Goal: Check status: Check status

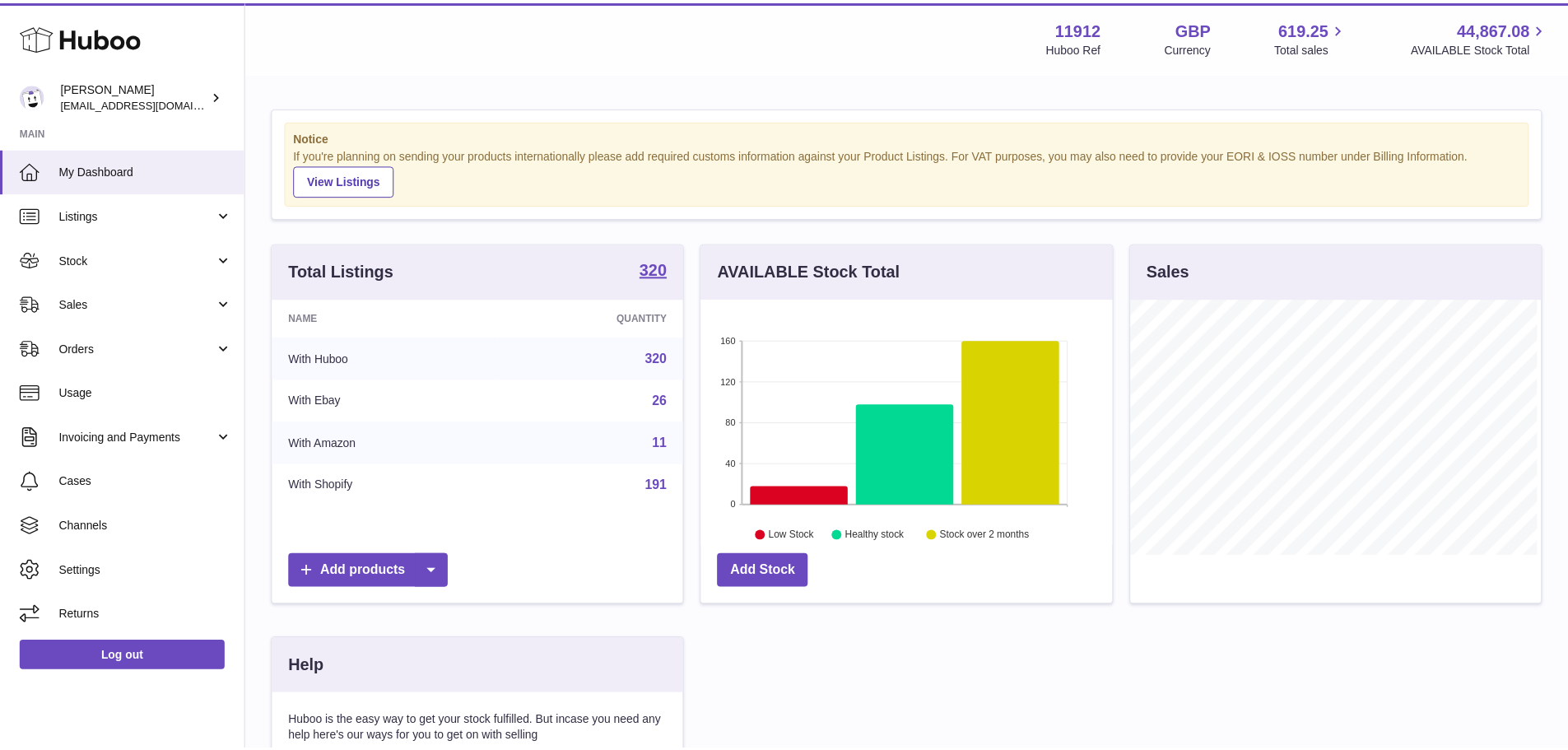
scroll to position [257, 414]
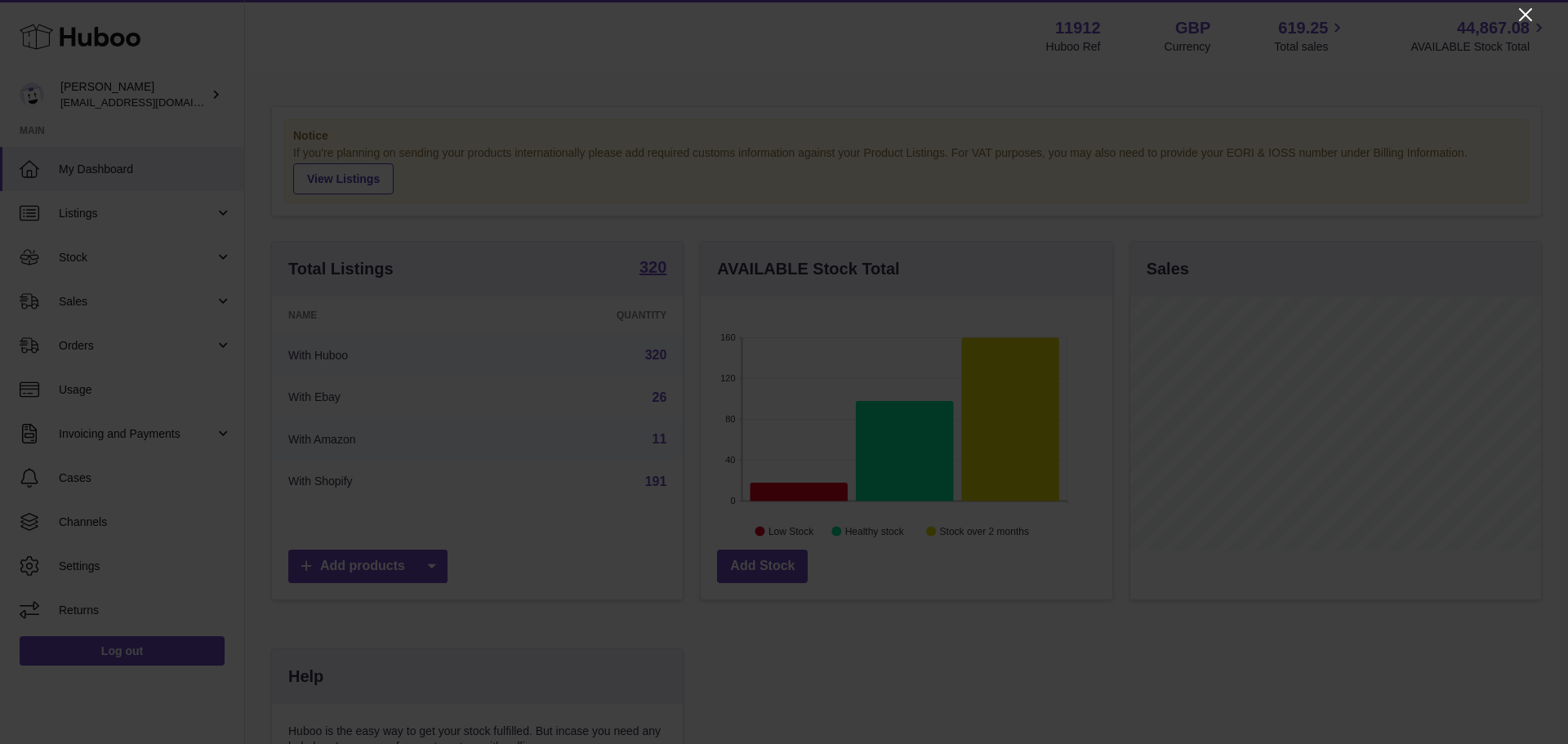
click at [1527, 17] on icon "Close" at bounding box center [1526, 15] width 13 height 13
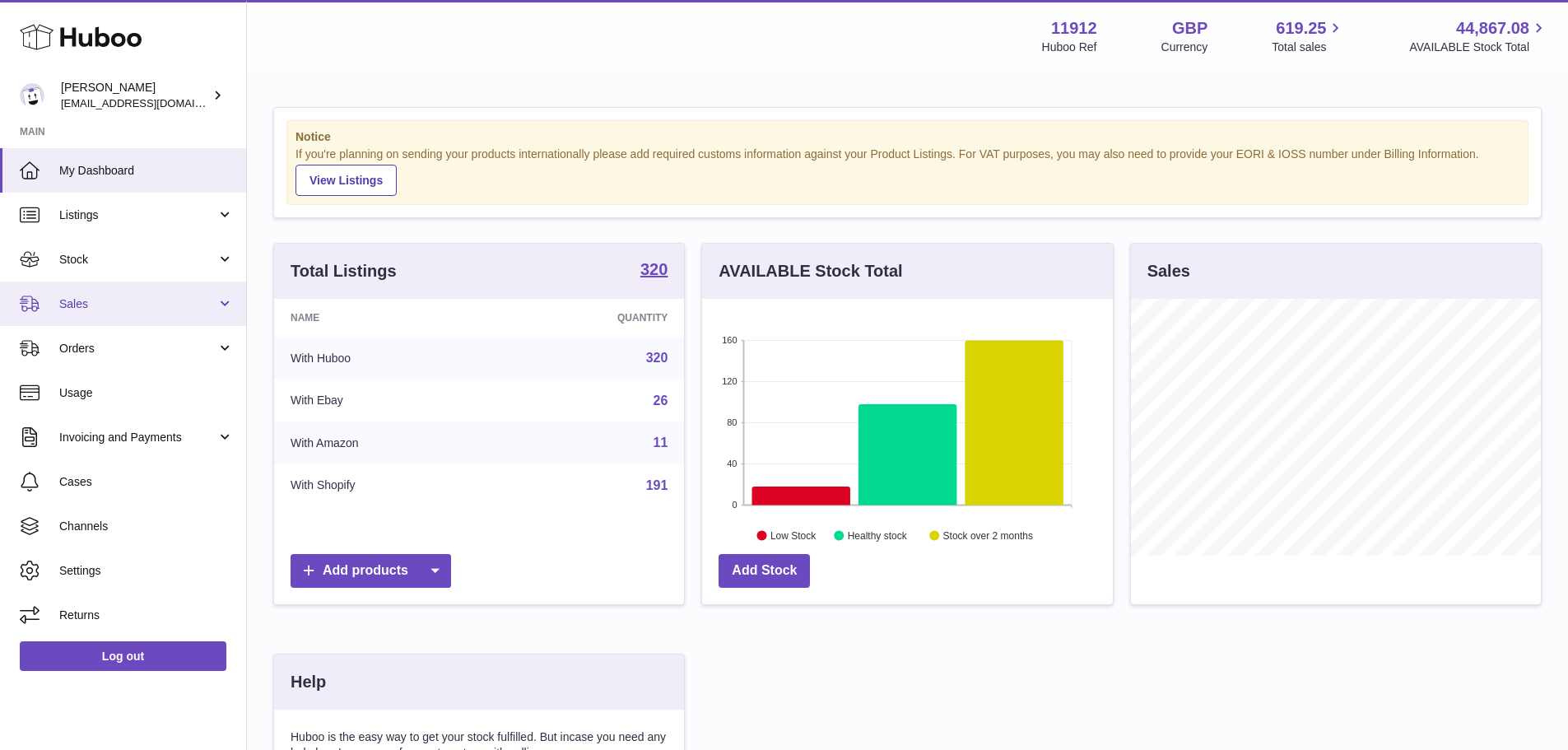
click at [121, 308] on span "Sales" at bounding box center [138, 304] width 157 height 16
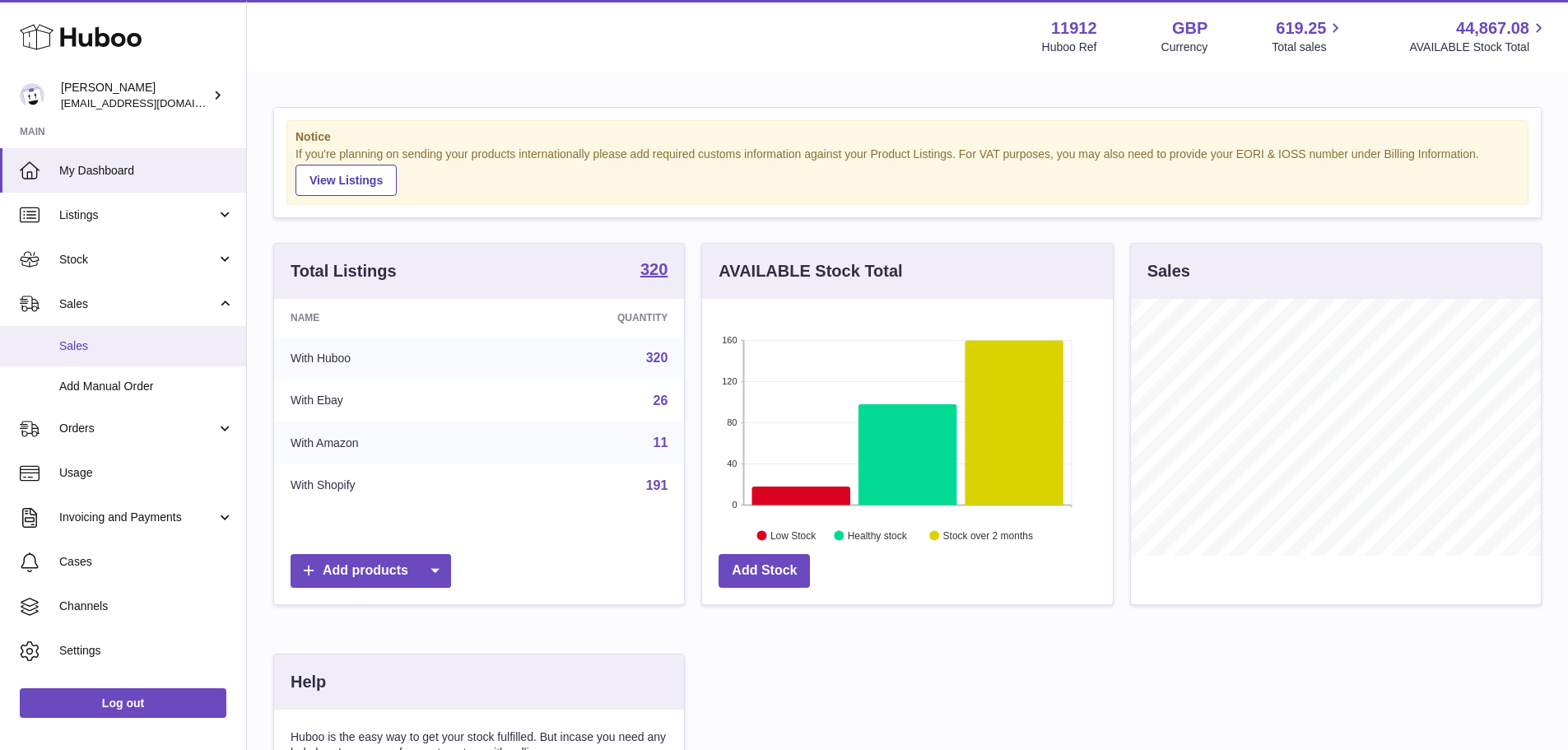
click at [135, 351] on span "Sales" at bounding box center [147, 346] width 174 height 16
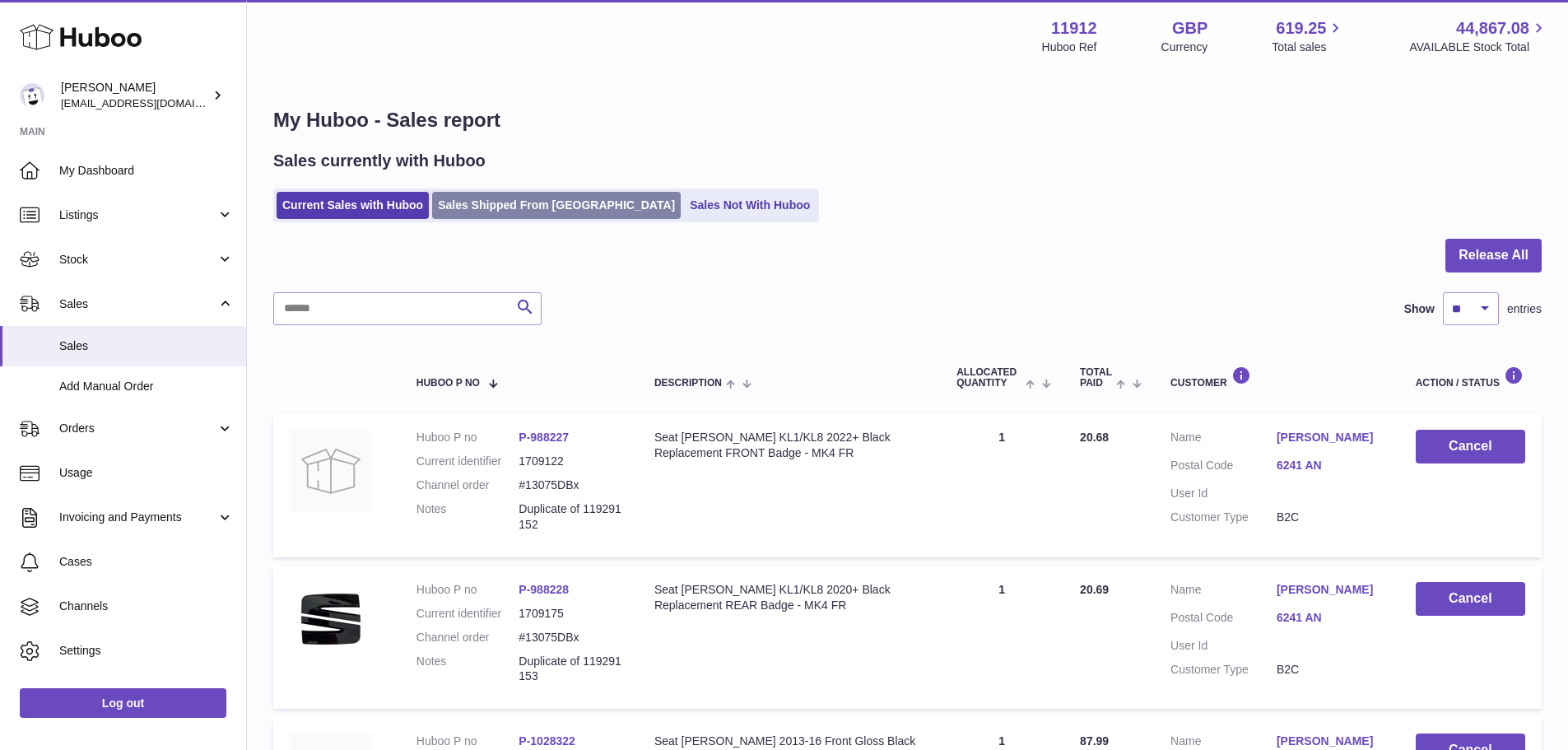
click at [511, 209] on link "Sales Shipped From [GEOGRAPHIC_DATA]" at bounding box center [556, 205] width 249 height 27
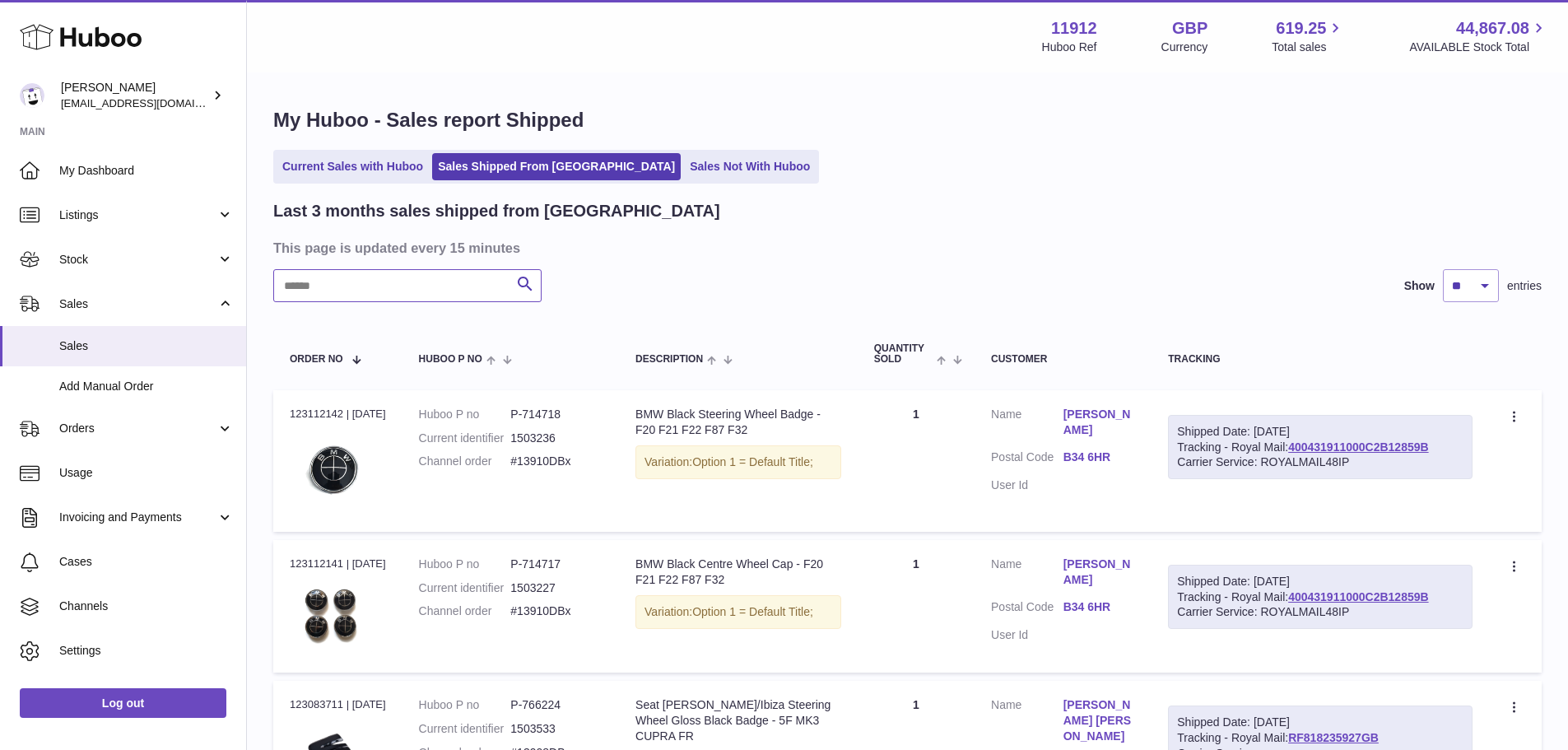
click at [383, 285] on input "text" at bounding box center [407, 285] width 268 height 33
paste input "*********"
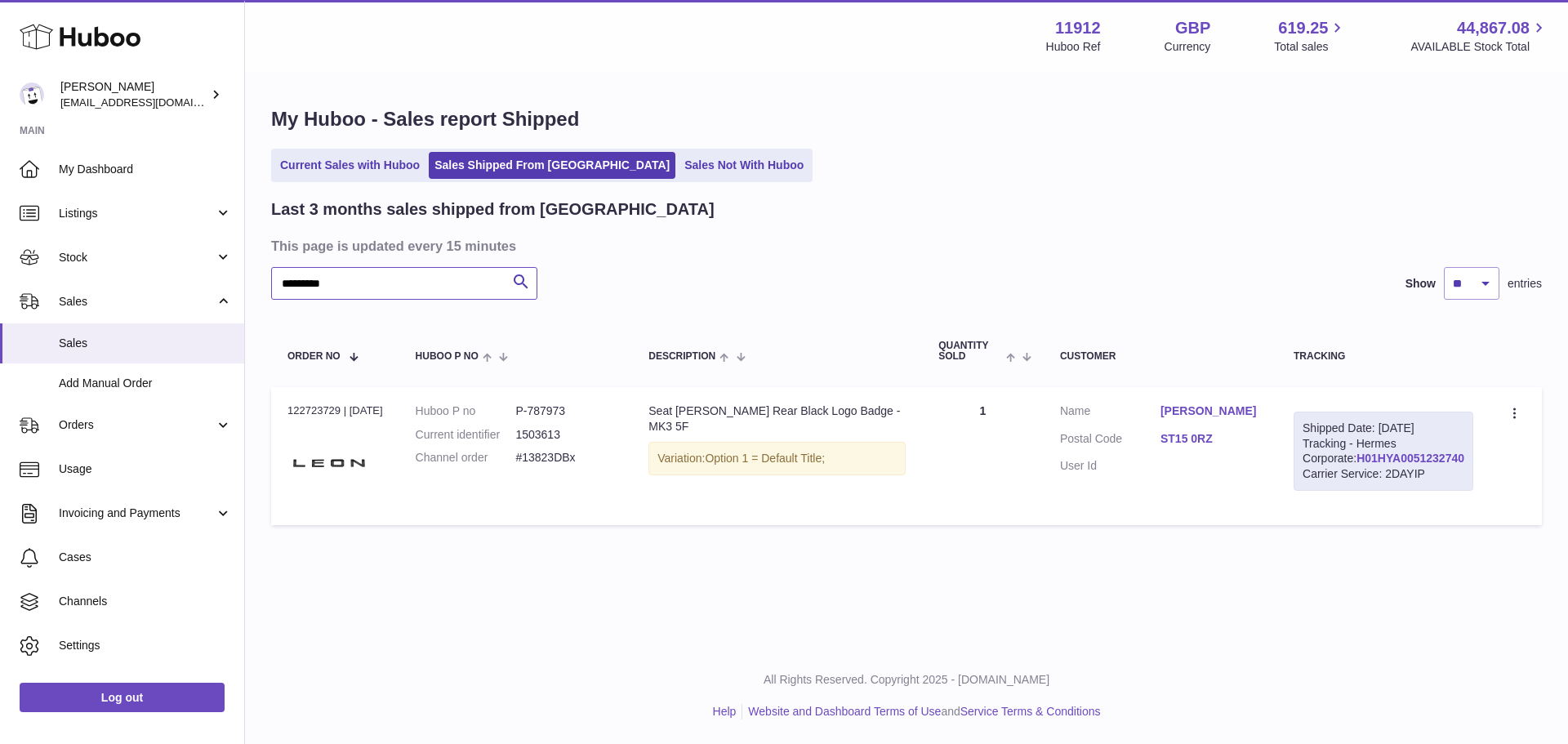
type input "*********"
click at [1398, 464] on link "H01HYA0051232740" at bounding box center [1410, 458] width 108 height 13
drag, startPoint x: 1192, startPoint y: 452, endPoint x: 1245, endPoint y: 448, distance: 53.2
click at [1245, 448] on dl "Customer Name [PERSON_NAME] Postal Code ST15 0RZ User Id" at bounding box center [1160, 443] width 201 height 79
copy dl "ST15 0RZ"
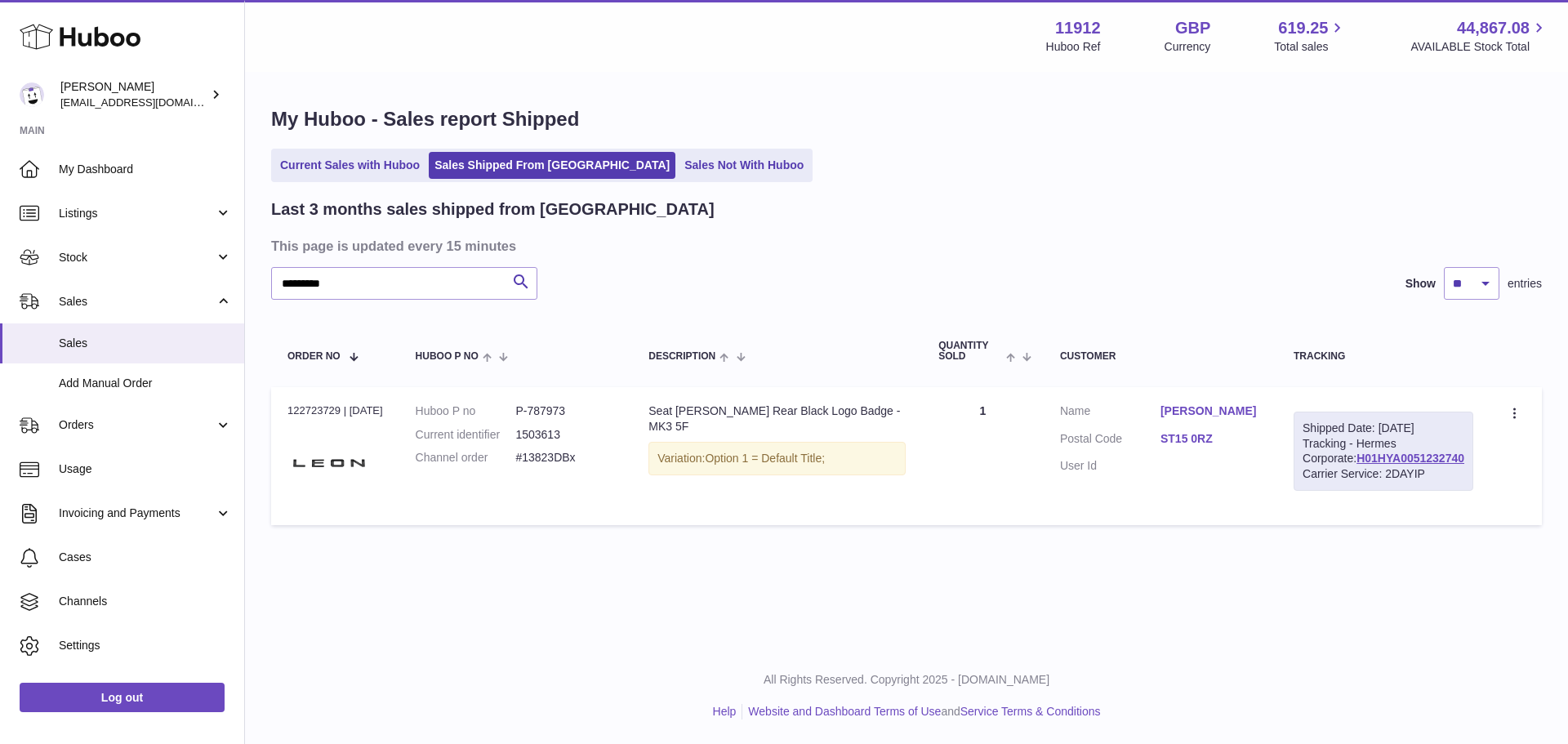
click at [1210, 473] on dd at bounding box center [1210, 466] width 100 height 16
drag, startPoint x: 1243, startPoint y: 448, endPoint x: 1194, endPoint y: 448, distance: 49.0
click at [1194, 448] on dd "ST15 0RZ" at bounding box center [1210, 441] width 100 height 20
copy link "ST15 0RZ"
